Goal: Information Seeking & Learning: Learn about a topic

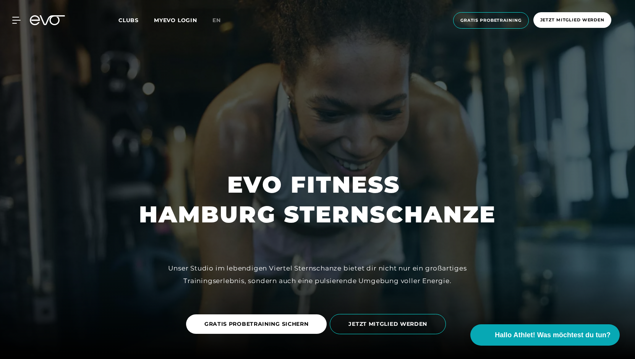
click at [128, 21] on span "Clubs" at bounding box center [128, 20] width 20 height 7
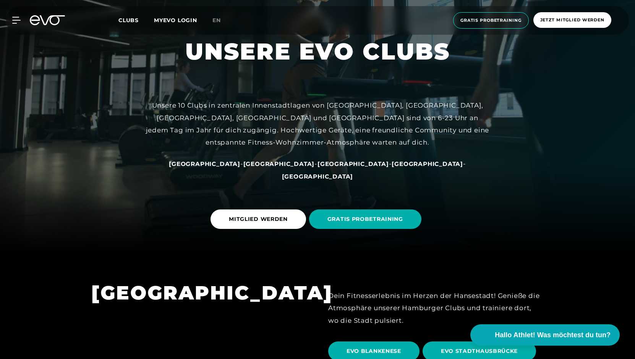
scroll to position [135, 0]
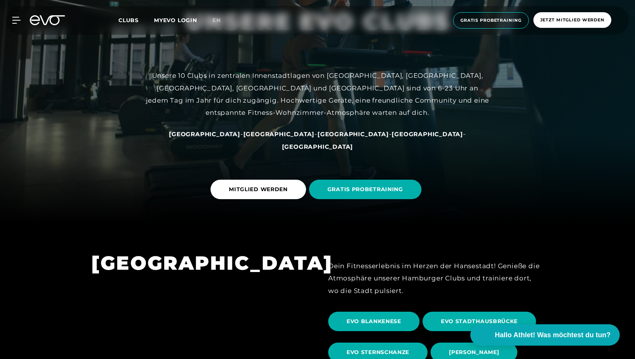
click at [233, 138] on span "[GEOGRAPHIC_DATA]" at bounding box center [204, 134] width 71 height 7
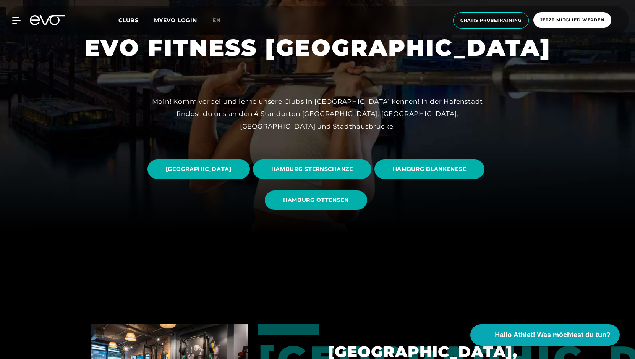
scroll to position [128, 0]
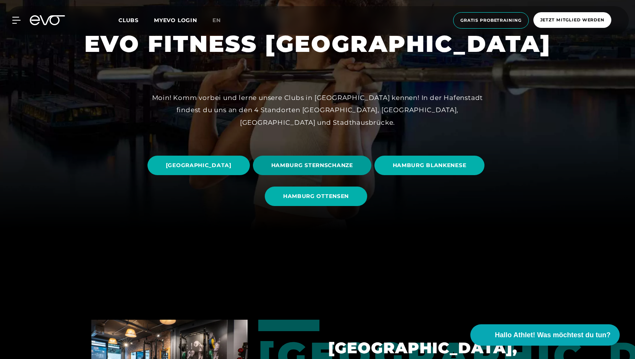
click at [353, 164] on span "HAMBURG STERNSCHANZE" at bounding box center [312, 165] width 82 height 8
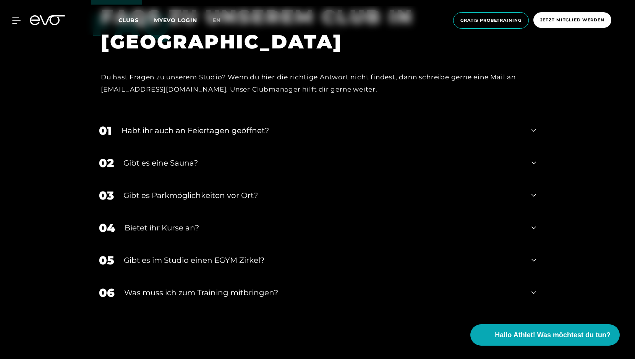
scroll to position [2653, 0]
click at [301, 129] on div "Habt ihr auch an Feiertagen geöffnet?" at bounding box center [321, 129] width 400 height 11
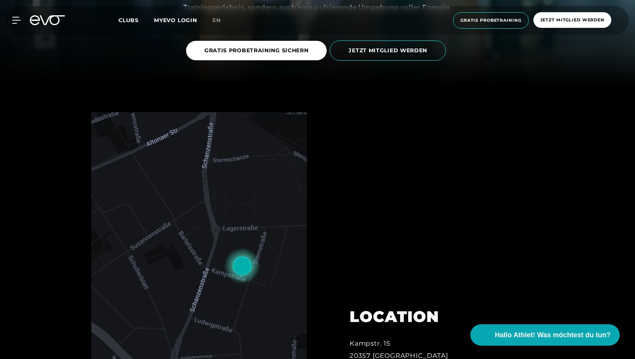
scroll to position [0, 0]
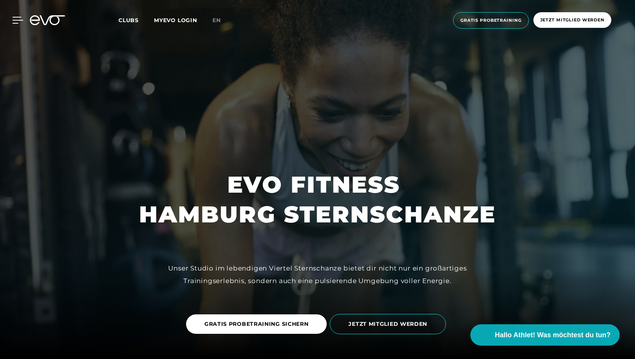
click at [15, 19] on icon at bounding box center [17, 20] width 11 height 7
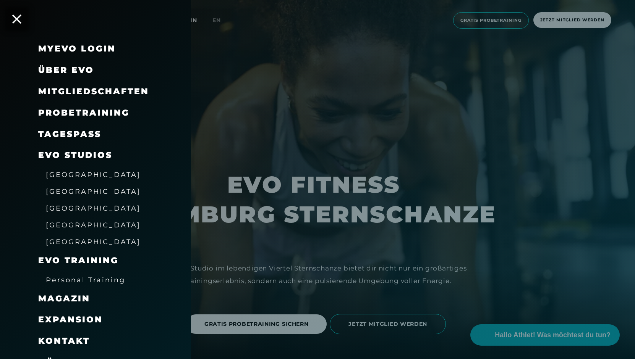
click at [79, 134] on link "TAGESPASS" at bounding box center [69, 134] width 63 height 10
